Goal: Task Accomplishment & Management: Manage account settings

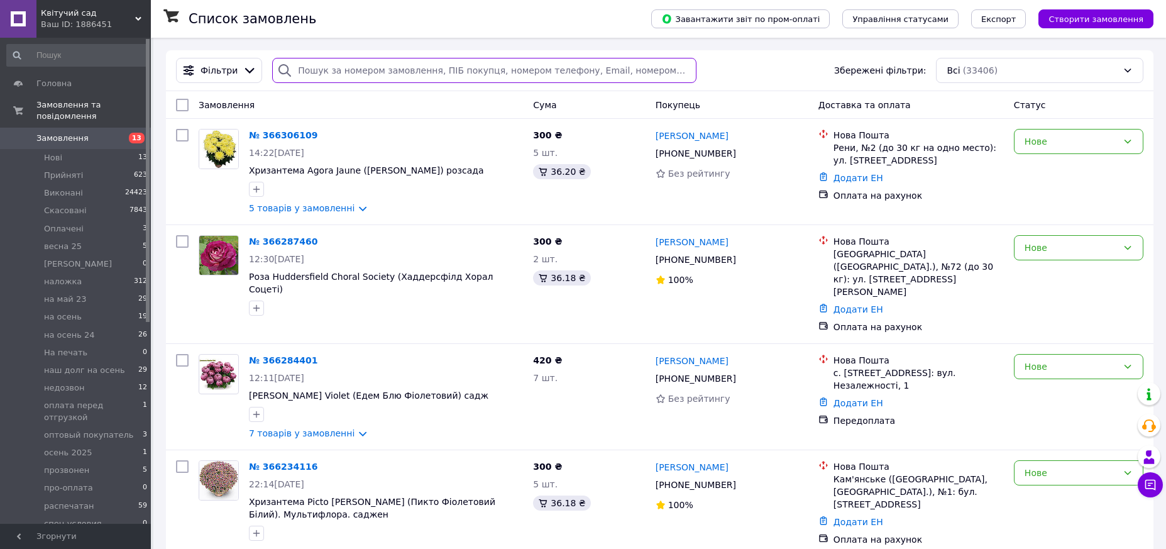
click at [305, 69] on input "search" at bounding box center [484, 70] width 424 height 25
paste input "+380982119503"
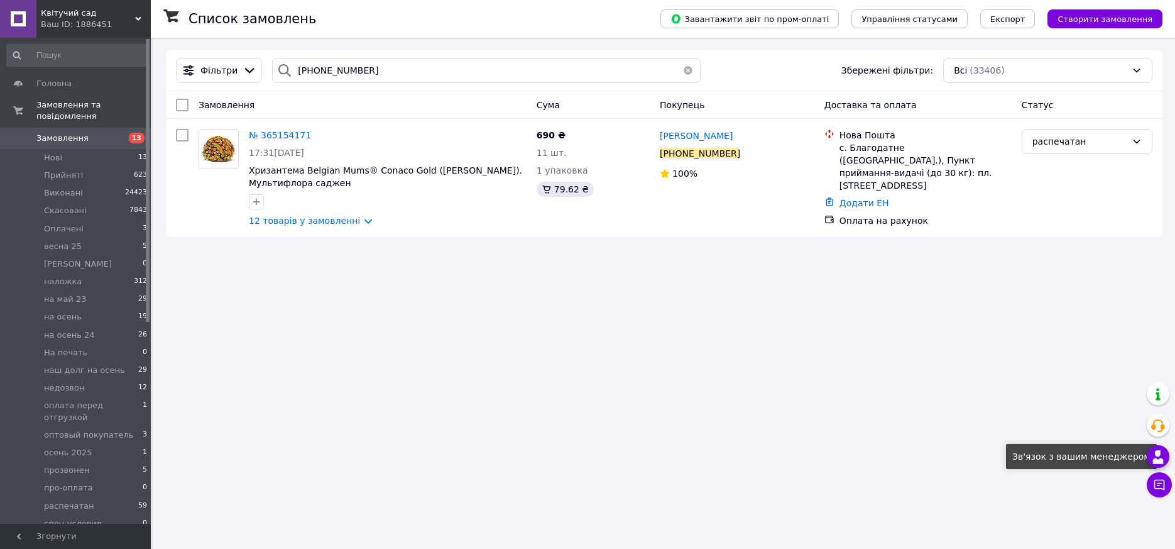
click at [1158, 459] on icon at bounding box center [1158, 456] width 15 height 15
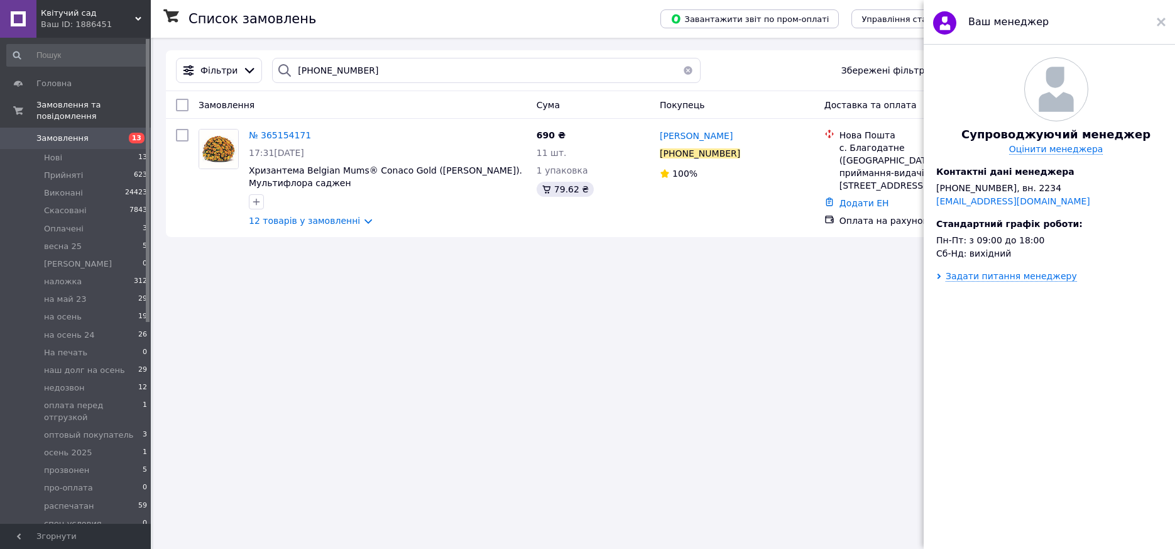
click at [849, 341] on div "Список замовлень Завантажити звіт по пром-оплаті Управління статусами Експорт С…" at bounding box center [664, 274] width 1022 height 549
click at [1162, 19] on icon at bounding box center [1161, 22] width 9 height 9
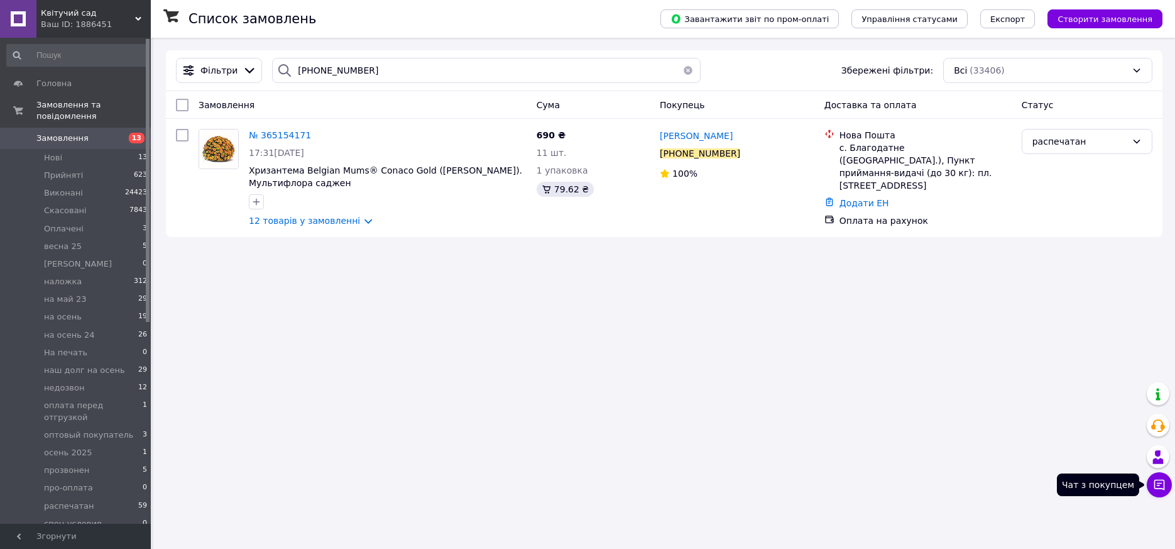
click at [1163, 483] on icon at bounding box center [1159, 484] width 13 height 13
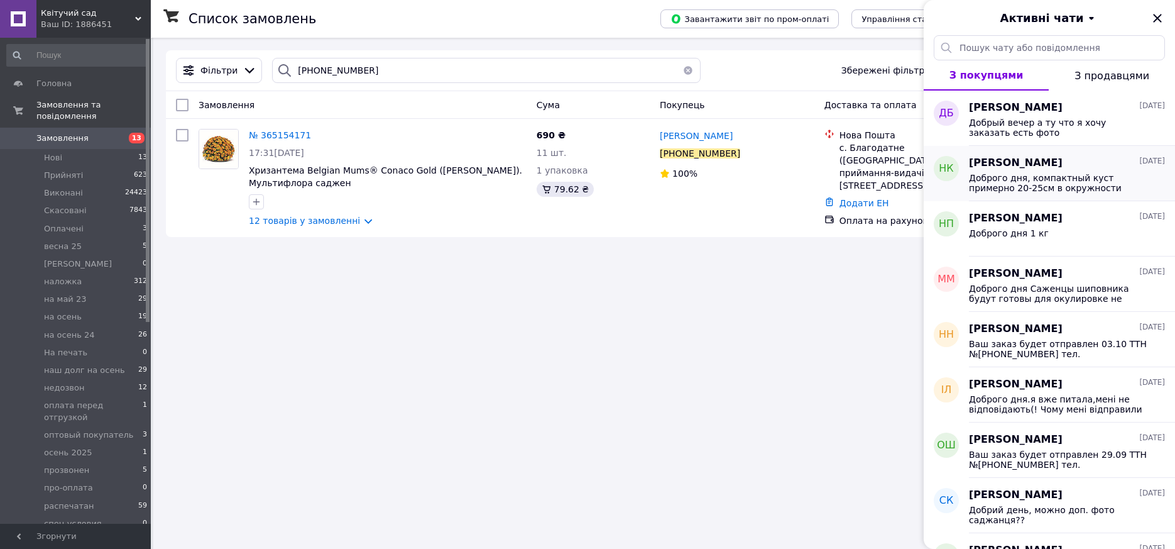
click at [1025, 182] on span "Доброго дня, компактный куст примерно 20-25см в окружности" at bounding box center [1058, 183] width 179 height 20
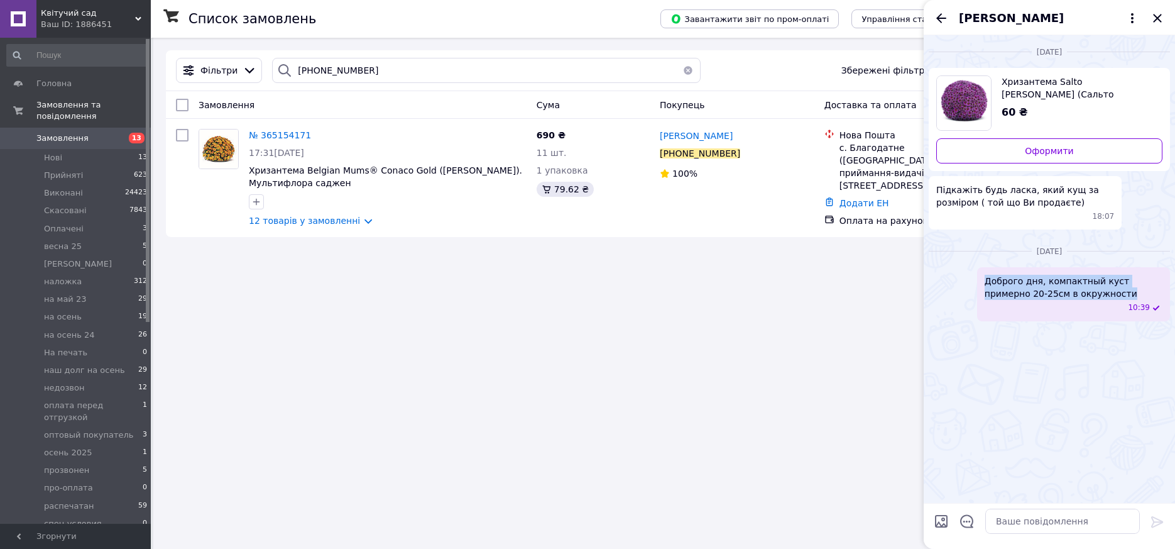
drag, startPoint x: 1079, startPoint y: 295, endPoint x: 986, endPoint y: 283, distance: 94.5
click at [986, 283] on span "Доброго дня, компактный куст примерно 20-25см в окружности" at bounding box center [1074, 287] width 178 height 25
copy span "Доброго дня, компактный куст примерно 20-25см в окружности"
click at [1064, 341] on div "вівторок, 07.10.2025 Хризантема Salto Violet Blanc (Сальто Фіолетовий Білий). М…" at bounding box center [1049, 269] width 251 height 468
click at [940, 19] on icon "Назад" at bounding box center [941, 18] width 15 height 15
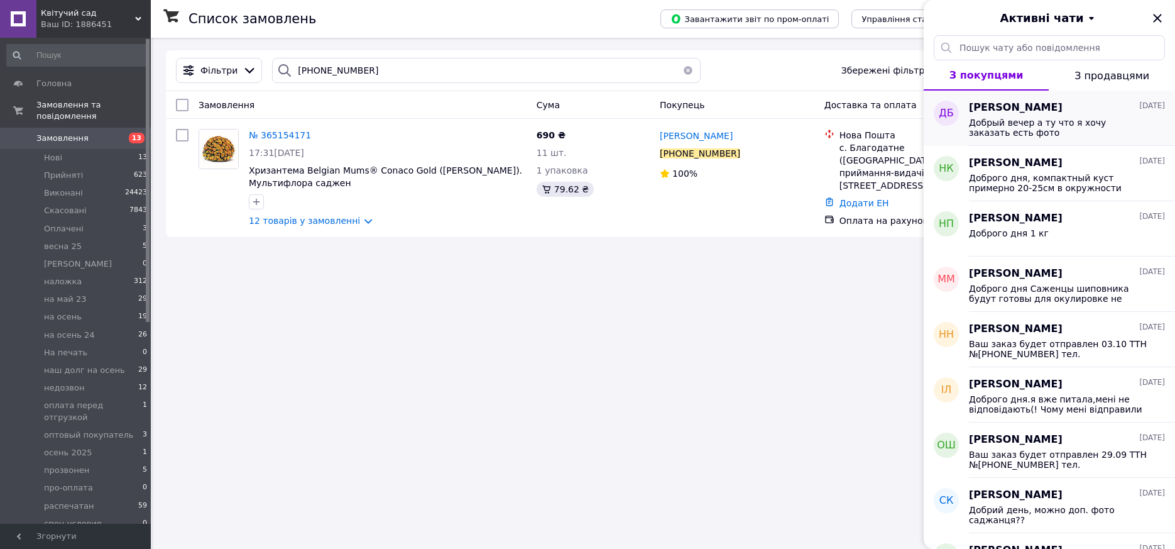
click at [1048, 115] on div "Добрый вечер а ту что я хочу заказать есть фото" at bounding box center [1067, 126] width 196 height 23
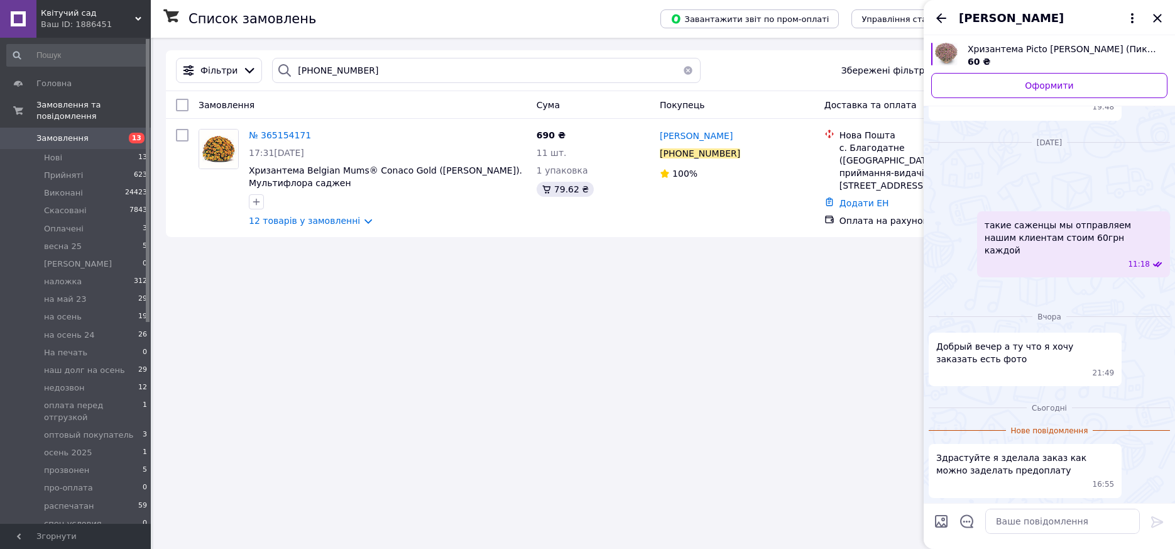
scroll to position [1300, 0]
drag, startPoint x: 1091, startPoint y: 183, endPoint x: 969, endPoint y: 143, distance: 128.2
click at [969, 158] on div "11:17" at bounding box center [1049, 164] width 241 height 13
click at [300, 97] on div "Замовлення" at bounding box center [363, 105] width 338 height 23
drag, startPoint x: 368, startPoint y: 69, endPoint x: 286, endPoint y: 70, distance: 81.7
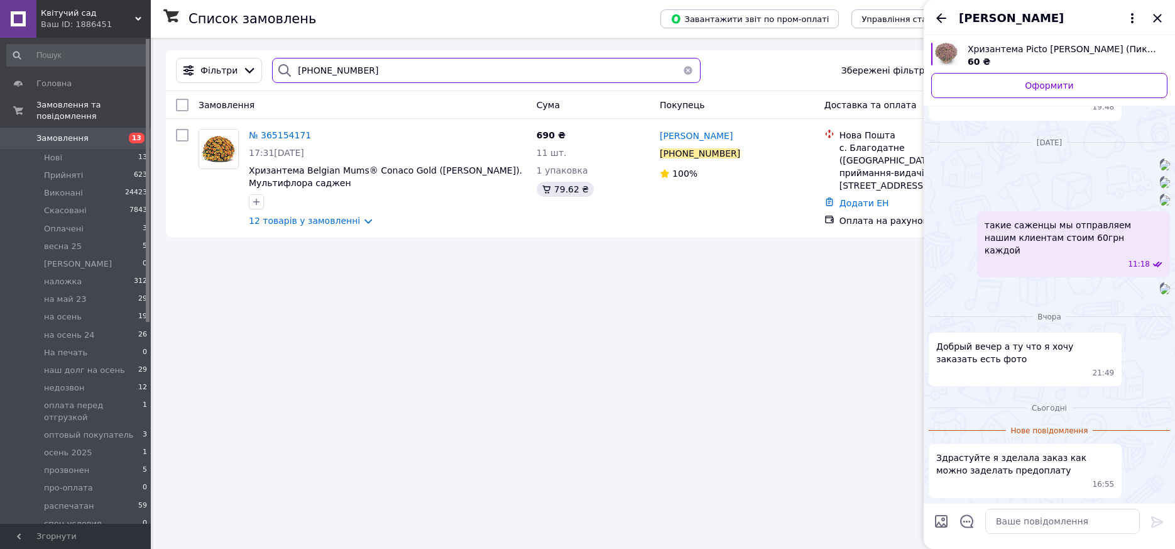
click at [286, 70] on div "+380982119503" at bounding box center [486, 70] width 429 height 25
paste input "634614775"
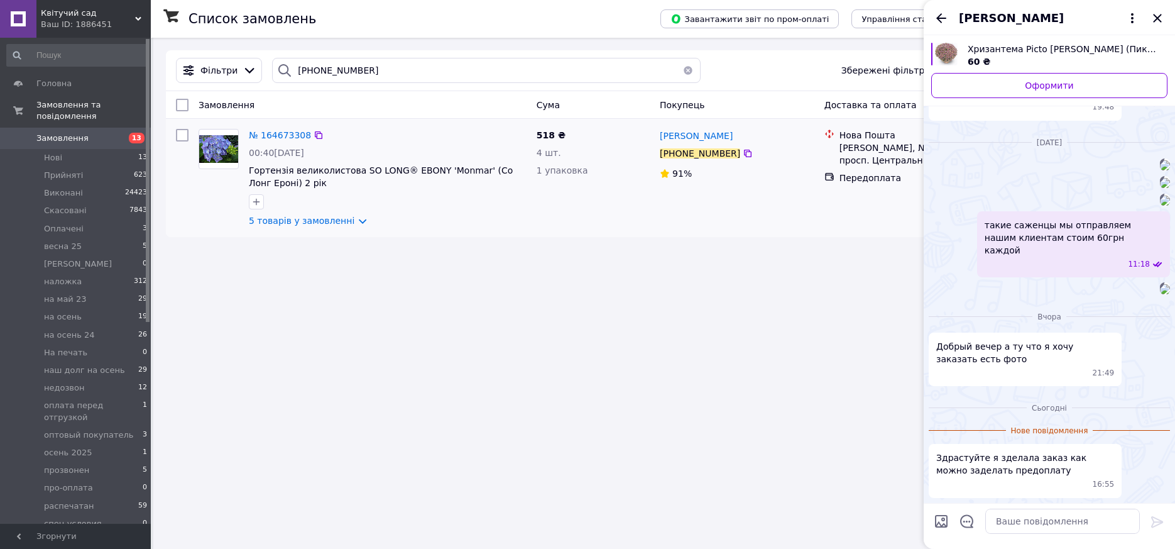
click at [753, 201] on div "Лариса Лыкова +380 63 461 47 75 91%" at bounding box center [737, 178] width 165 height 108
click at [1157, 18] on icon "Закрити" at bounding box center [1157, 18] width 8 height 8
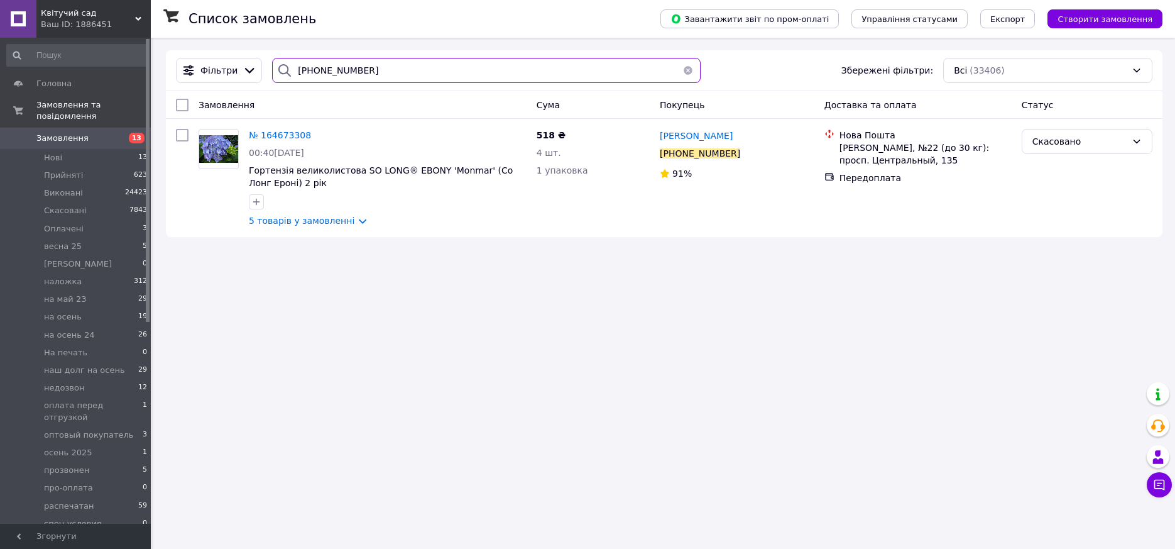
drag, startPoint x: 355, startPoint y: 75, endPoint x: 295, endPoint y: 75, distance: 59.7
click at [295, 75] on input "+380634614775" at bounding box center [486, 70] width 429 height 25
paste input "970966107"
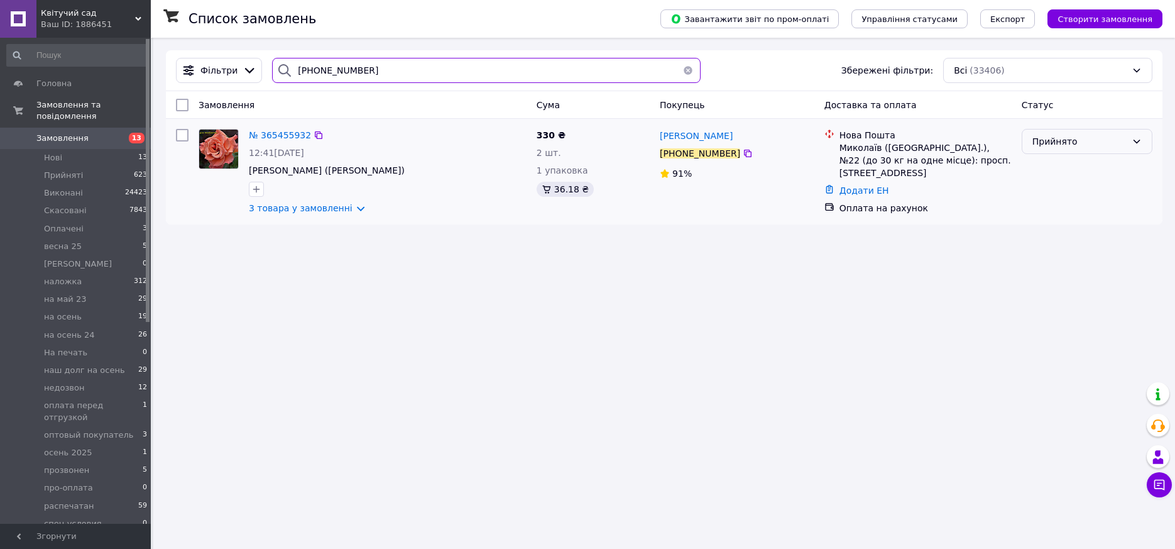
type input "+380970966107"
click at [1048, 135] on div "Прийнято" at bounding box center [1080, 142] width 94 height 14
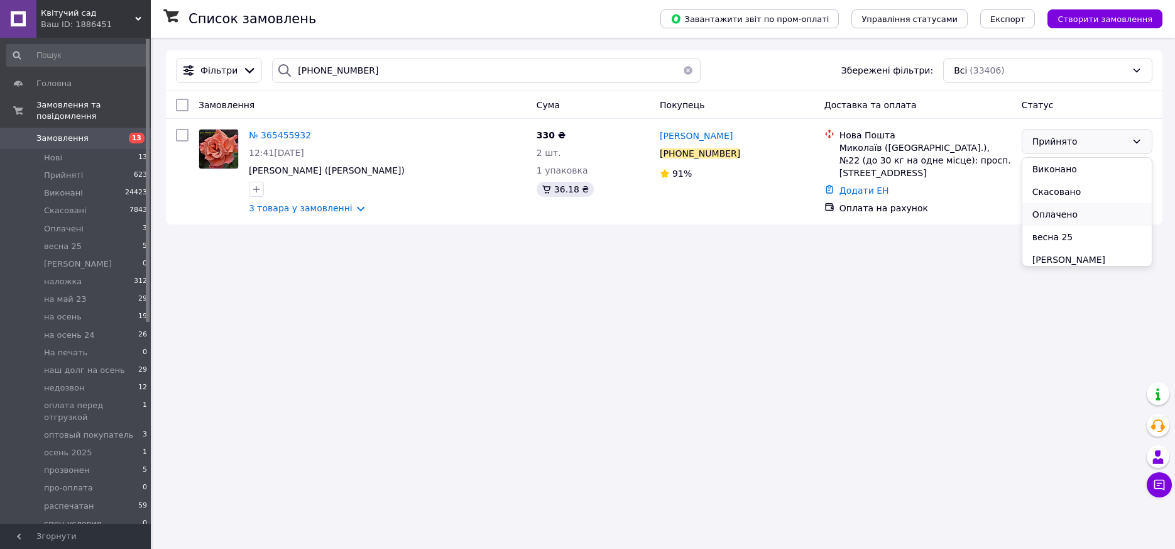
click at [1043, 215] on li "Оплачено" at bounding box center [1087, 214] width 129 height 23
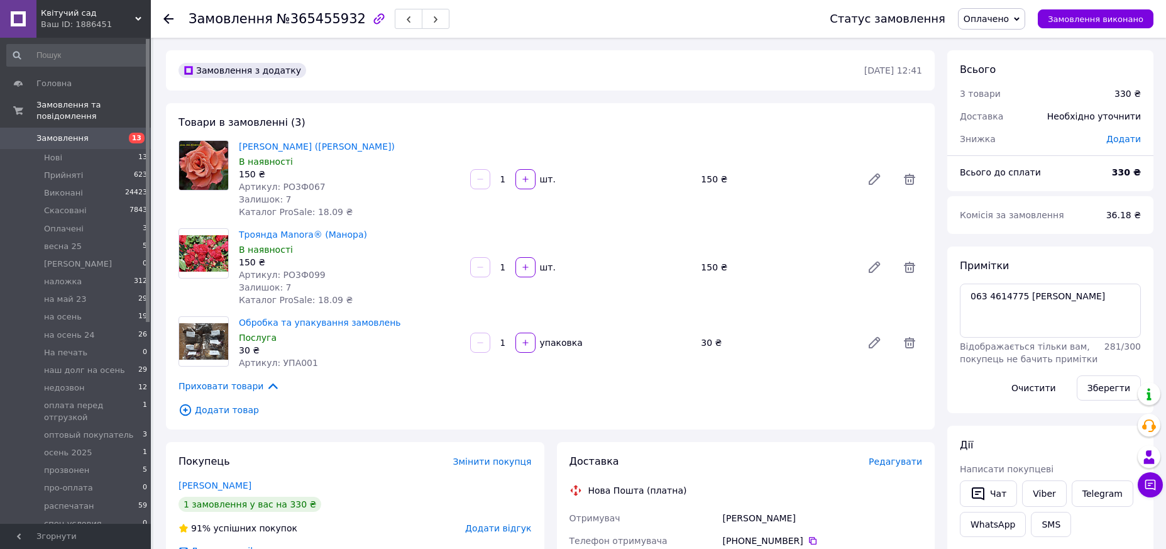
click at [999, 14] on span "Оплачено" at bounding box center [986, 19] width 45 height 10
click at [1011, 106] on li "распечатан" at bounding box center [1018, 105] width 118 height 19
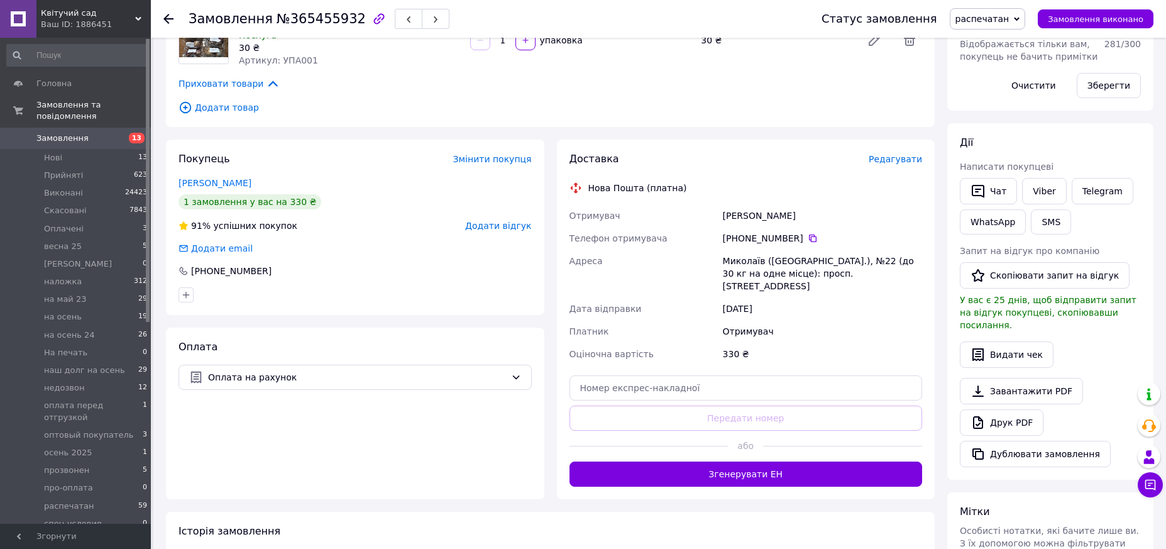
scroll to position [314, 0]
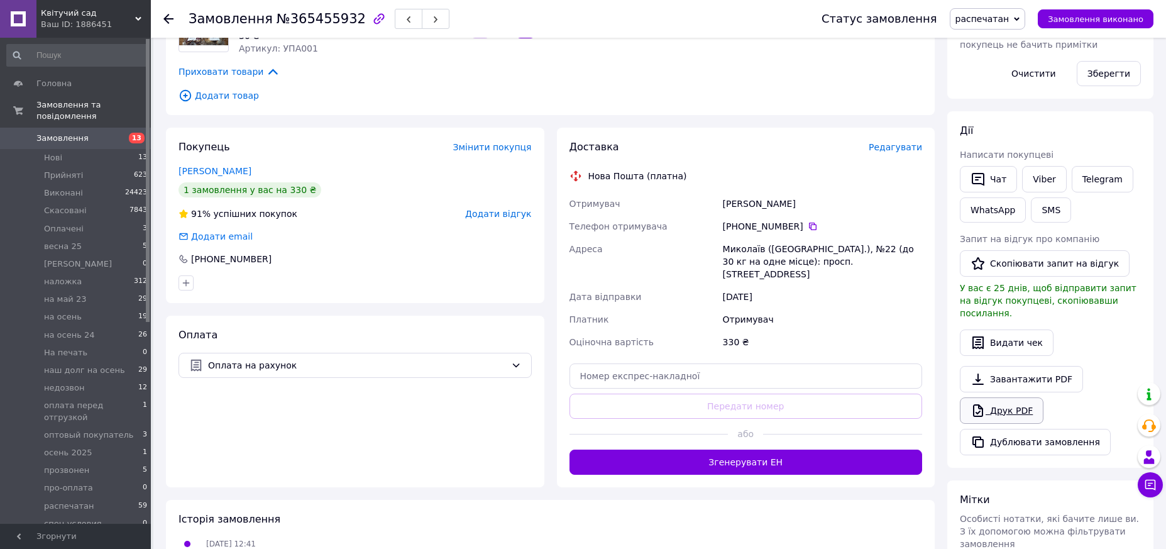
click at [1001, 397] on link "Друк PDF" at bounding box center [1002, 410] width 84 height 26
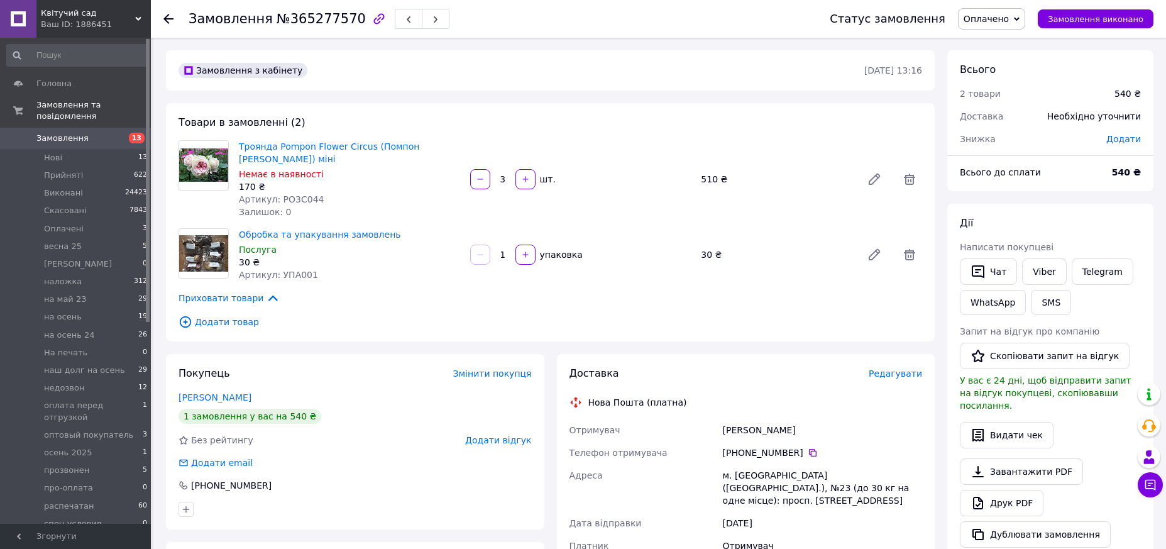
click at [1009, 18] on span "Оплачено" at bounding box center [986, 19] width 45 height 10
click at [996, 109] on li "распечатан" at bounding box center [1018, 113] width 118 height 19
click at [1015, 490] on link "Друк PDF" at bounding box center [1002, 503] width 84 height 26
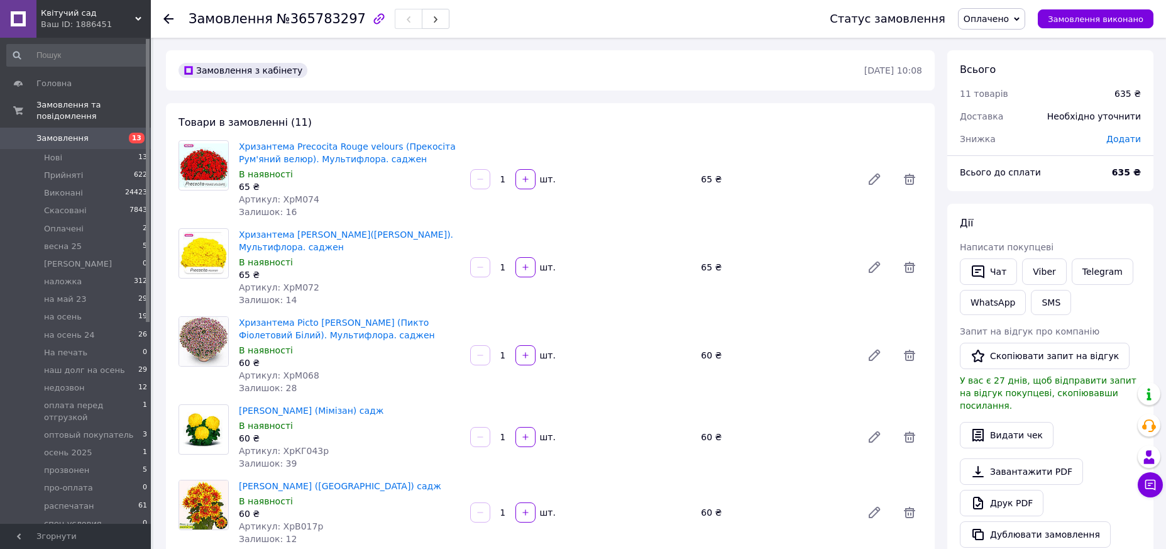
click at [1009, 14] on span "Оплачено" at bounding box center [986, 19] width 45 height 10
click at [1007, 106] on li "распечатан" at bounding box center [1018, 105] width 118 height 19
click at [1038, 272] on link "Viber" at bounding box center [1044, 271] width 44 height 26
click at [1007, 490] on link "Друк PDF" at bounding box center [1002, 503] width 84 height 26
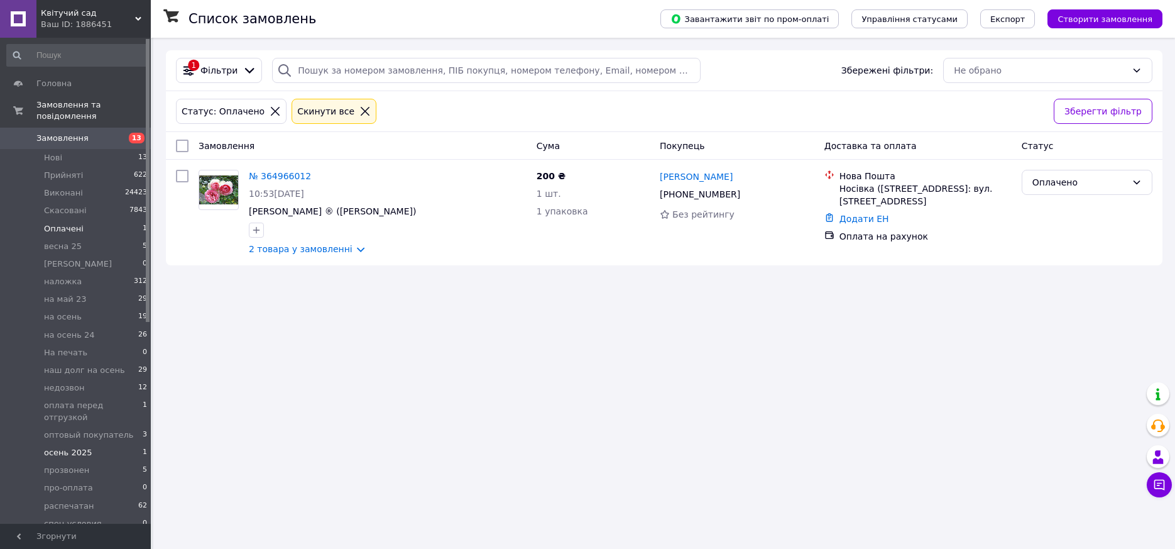
click at [69, 447] on span "осень 2025" at bounding box center [68, 452] width 48 height 11
